Goal: Find specific page/section: Find specific page/section

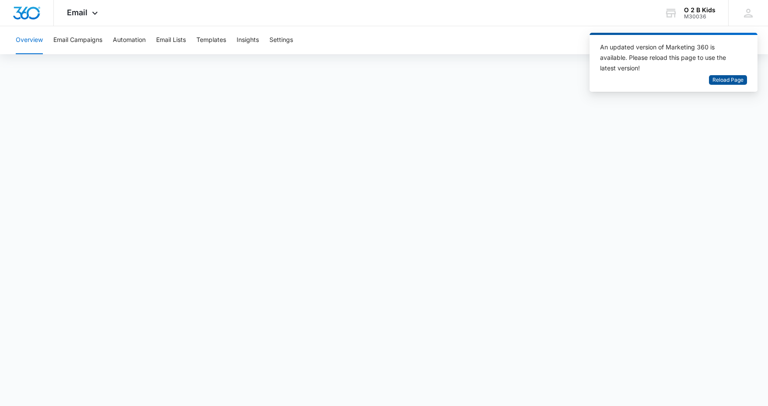
click at [729, 81] on span "Reload Page" at bounding box center [728, 80] width 31 height 8
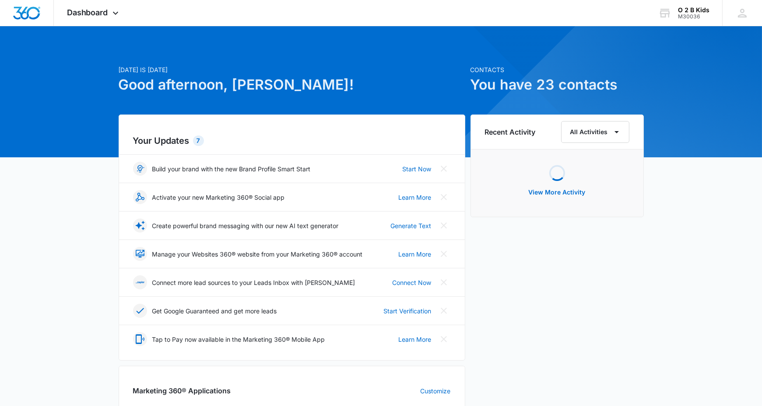
scroll to position [175, 0]
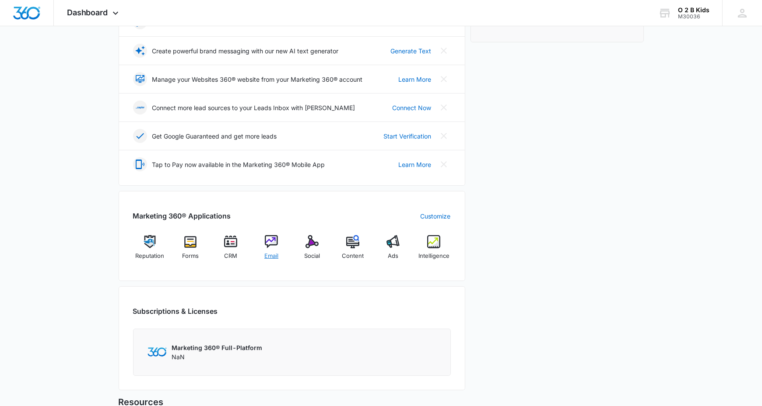
click at [276, 244] on img at bounding box center [271, 241] width 13 height 13
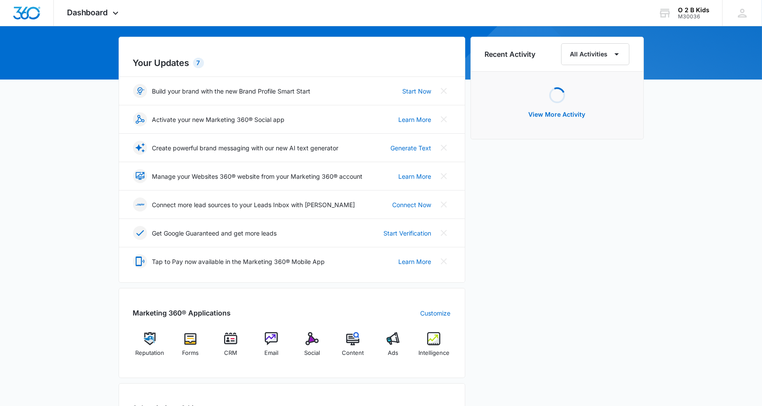
scroll to position [175, 0]
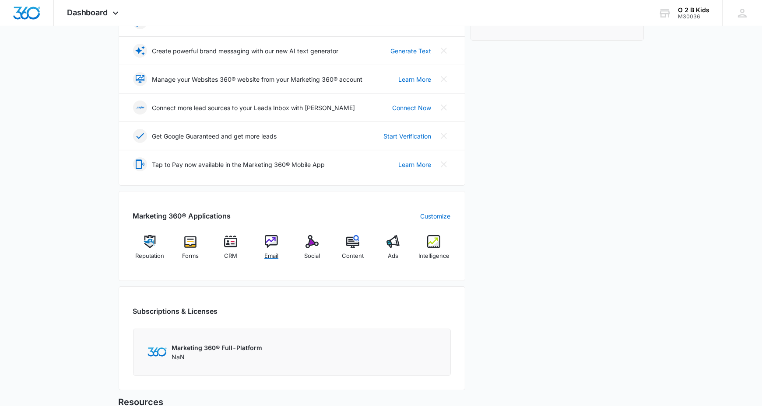
drag, startPoint x: 276, startPoint y: 250, endPoint x: 281, endPoint y: 241, distance: 10.2
click at [275, 252] on span "Email" at bounding box center [271, 256] width 14 height 9
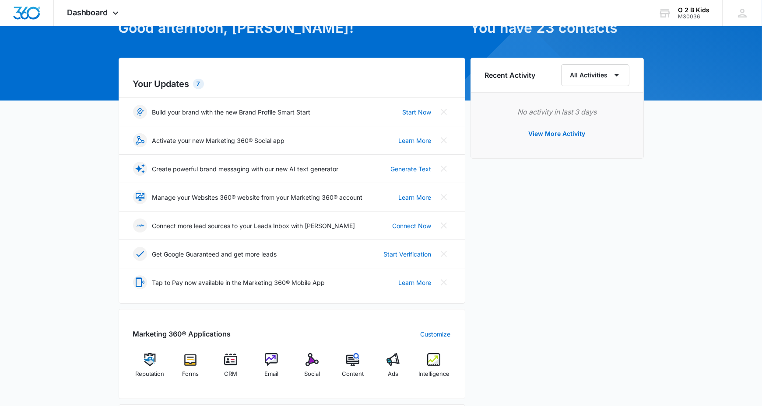
scroll to position [131, 0]
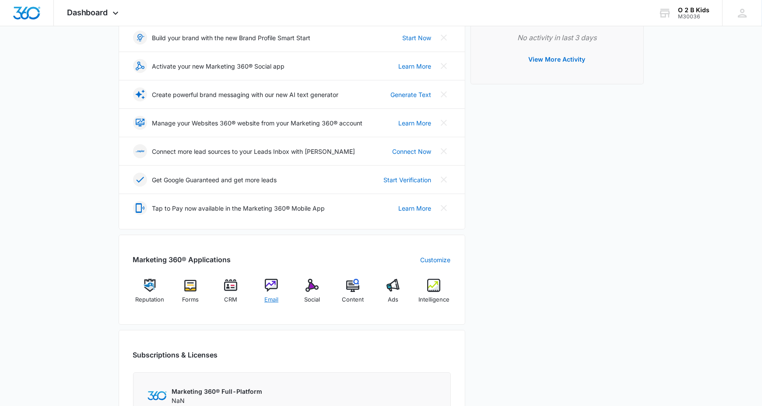
click at [266, 288] on img at bounding box center [271, 285] width 13 height 13
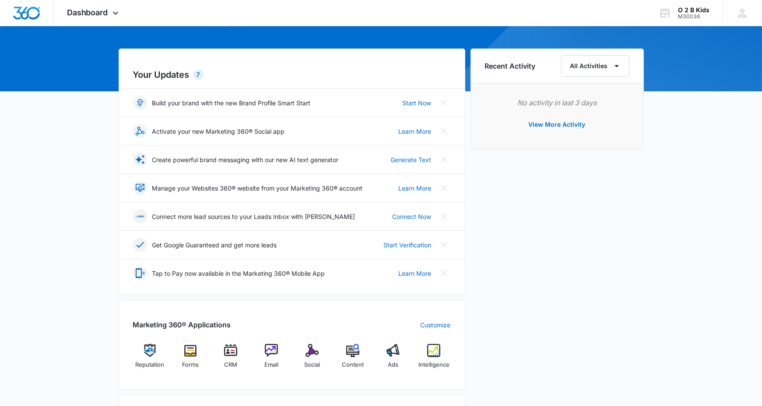
scroll to position [131, 0]
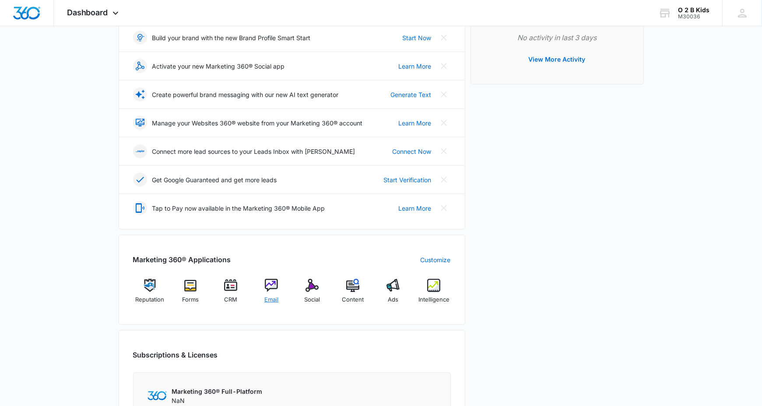
click at [279, 300] on div "Email" at bounding box center [272, 295] width 34 height 32
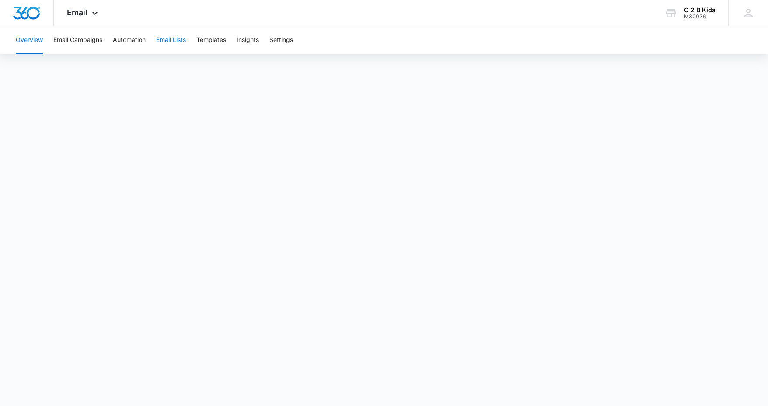
click at [165, 46] on button "Email Lists" at bounding box center [171, 40] width 30 height 28
